Goal: Task Accomplishment & Management: Manage account settings

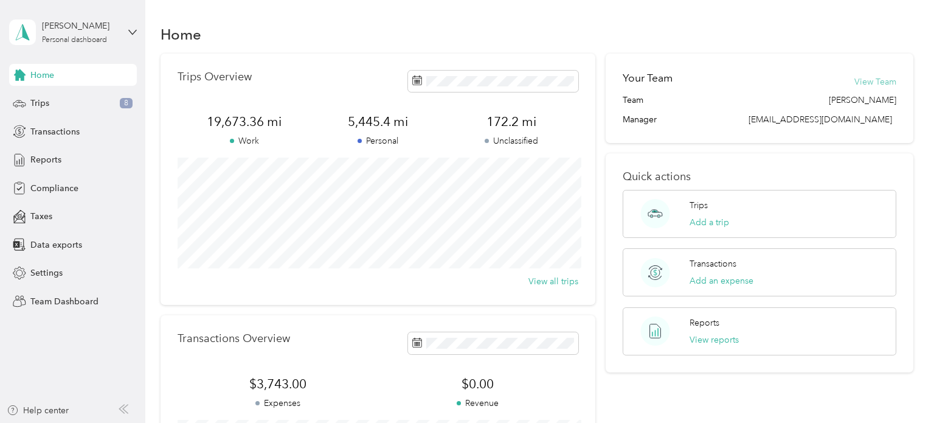
click at [895, 82] on button "View Team" at bounding box center [875, 81] width 42 height 13
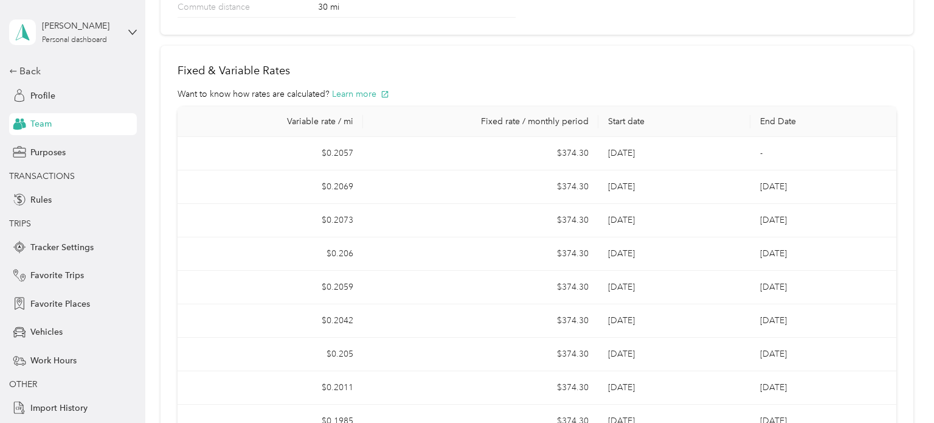
scroll to position [236, 0]
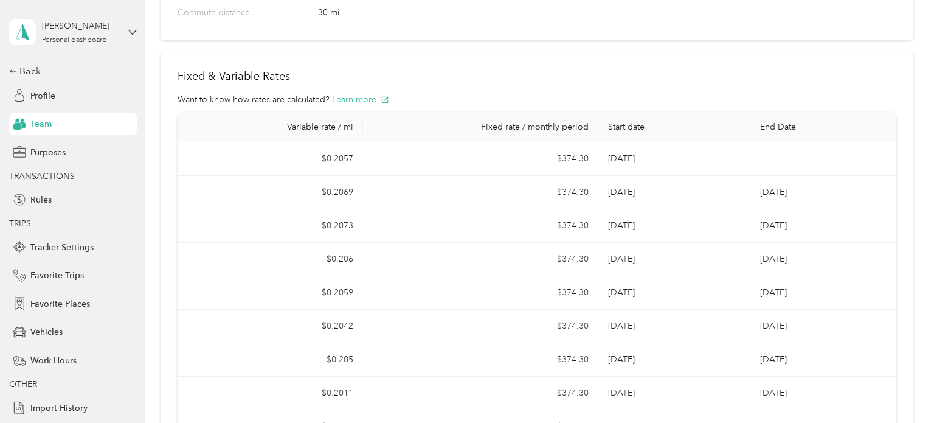
click at [204, 248] on td "$0.206" at bounding box center [270, 259] width 185 height 33
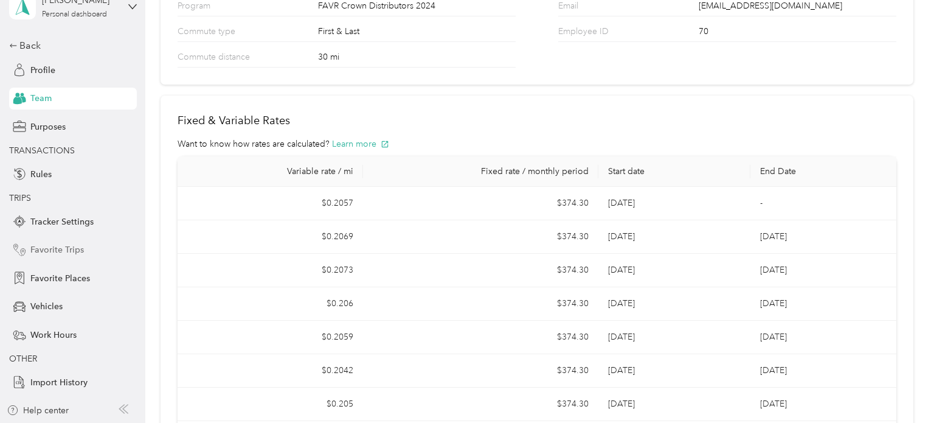
scroll to position [0, 0]
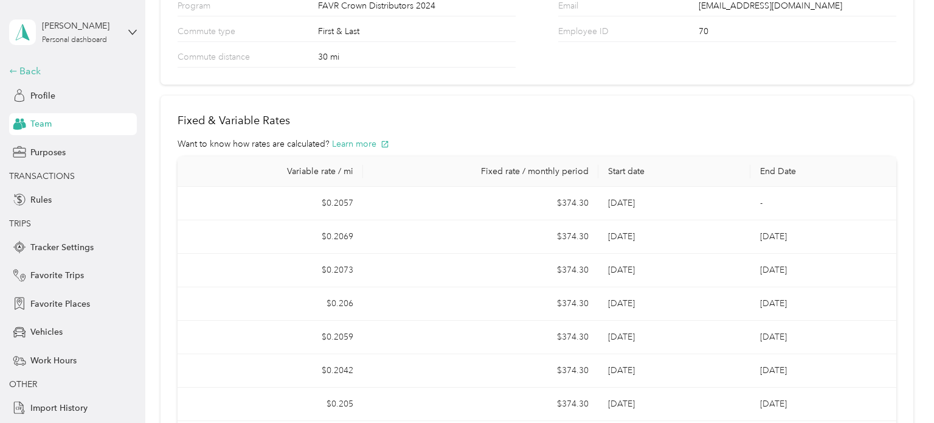
click at [33, 71] on div "Back" at bounding box center [70, 71] width 122 height 15
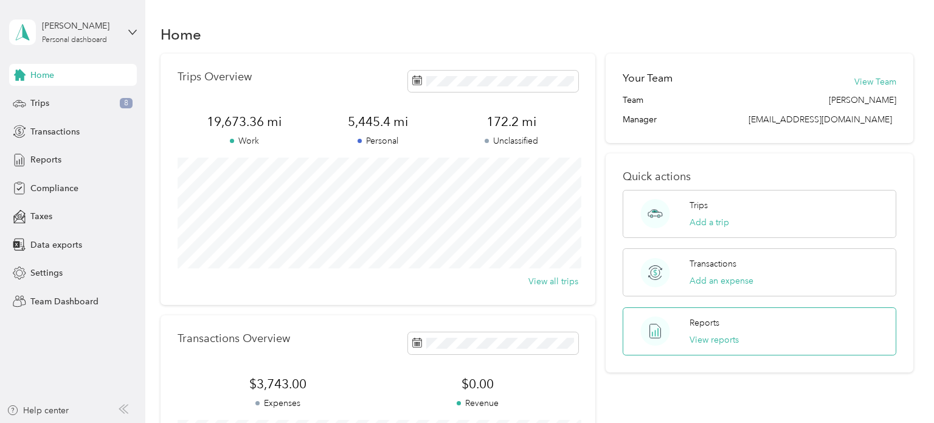
click at [730, 330] on div "Reports View reports" at bounding box center [714, 331] width 49 height 30
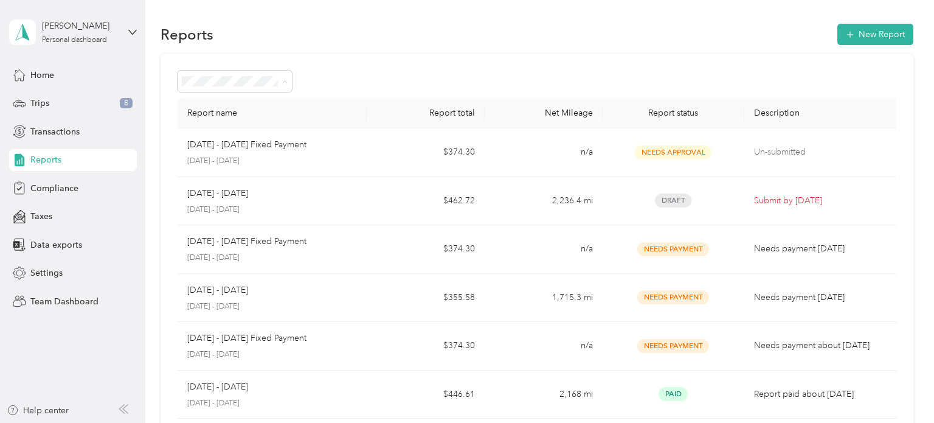
click at [259, 149] on li "Needs approval" at bounding box center [235, 146] width 114 height 21
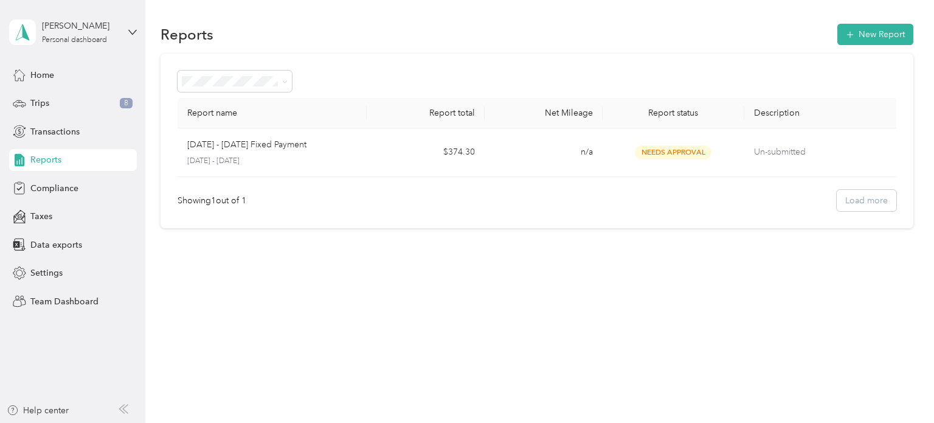
click at [259, 149] on p "[DATE] - [DATE] Fixed Payment" at bounding box center [246, 144] width 119 height 13
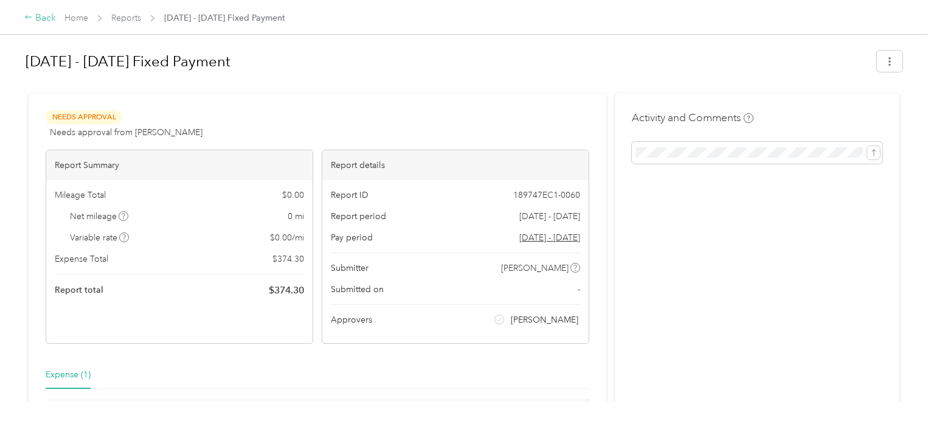
click at [38, 20] on div "Back" at bounding box center [40, 18] width 32 height 15
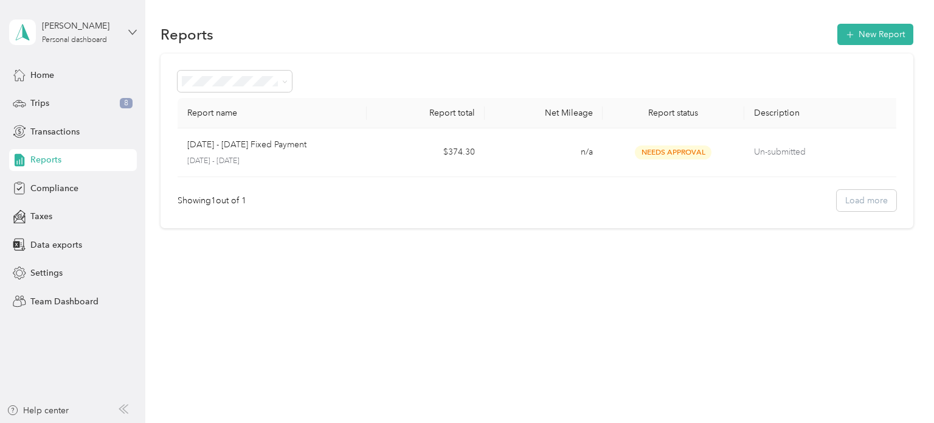
click at [133, 36] on icon at bounding box center [132, 32] width 9 height 9
click at [103, 106] on div "Team dashboard" at bounding box center [137, 96] width 239 height 21
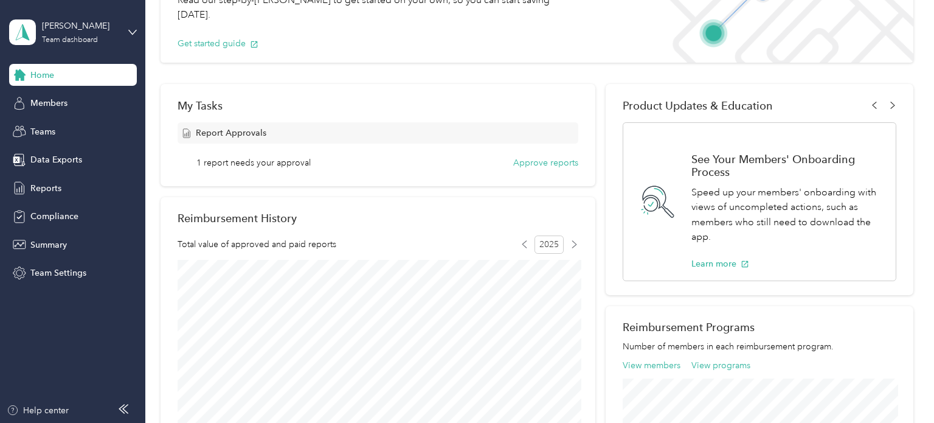
scroll to position [122, 0]
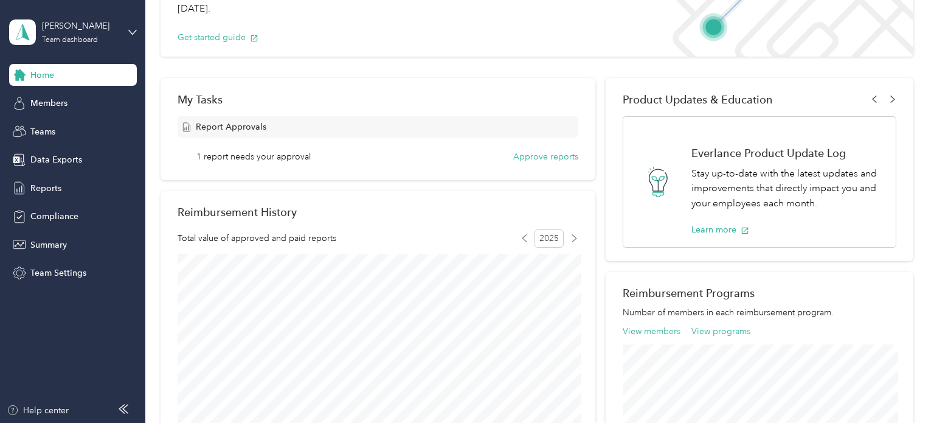
click at [319, 132] on div "Report Approvals" at bounding box center [378, 126] width 401 height 21
click at [567, 161] on button "Approve reports" at bounding box center [545, 156] width 65 height 13
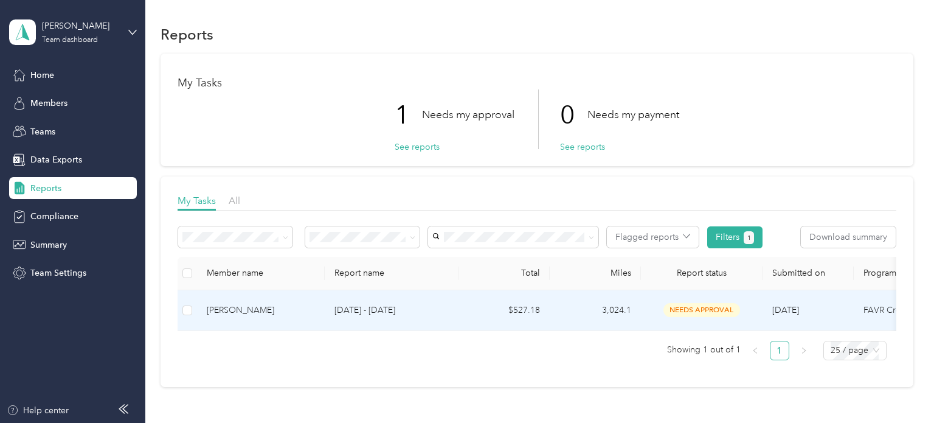
click at [320, 316] on td "[PERSON_NAME]" at bounding box center [261, 310] width 128 height 41
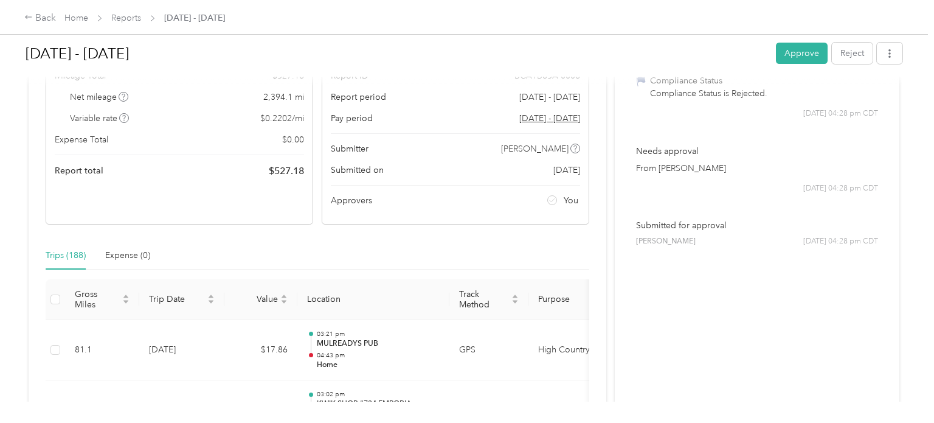
scroll to position [148, 0]
click at [801, 51] on button "Approve" at bounding box center [802, 53] width 52 height 21
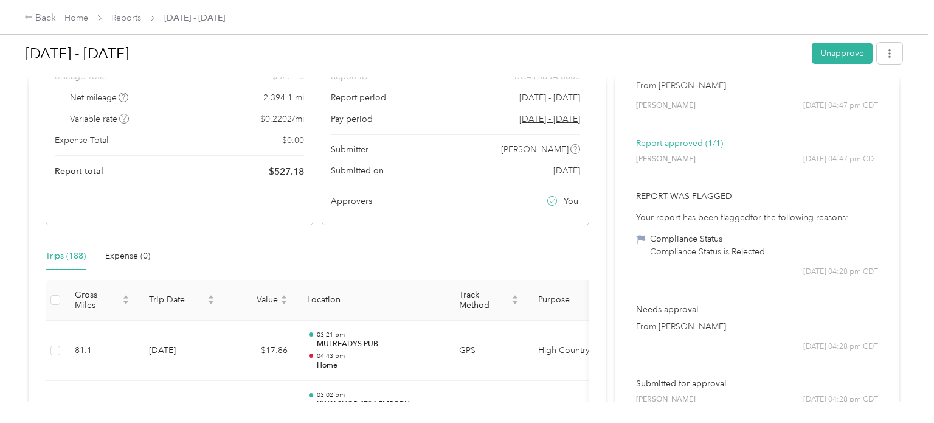
scroll to position [0, 0]
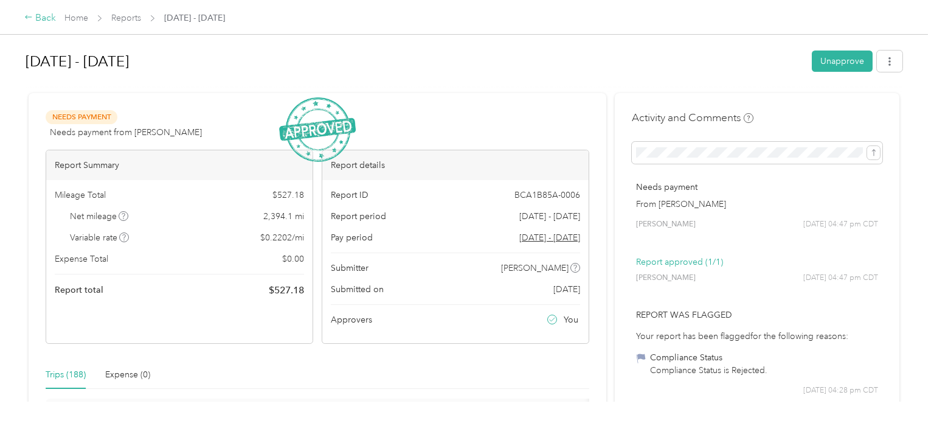
click at [38, 20] on div "Back" at bounding box center [40, 18] width 32 height 15
